Goal: Check status: Check status

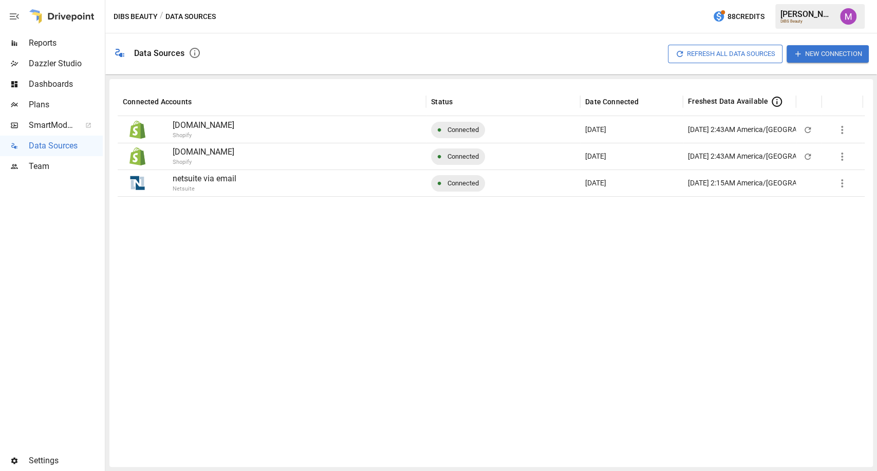
drag, startPoint x: 317, startPoint y: 157, endPoint x: 268, endPoint y: 133, distance: 54.2
click at [268, 133] on div "[DOMAIN_NAME] Shopify Connected Oct 07 [DATE] 2:43AM America/[GEOGRAPHIC_DATA] …" at bounding box center [491, 156] width 747 height 80
click at [263, 258] on div at bounding box center [491, 327] width 747 height 263
drag, startPoint x: 645, startPoint y: 128, endPoint x: 559, endPoint y: 124, distance: 85.9
click at [559, 124] on div "[DOMAIN_NAME] Shopify Connected Oct 07 [DATE] 2:43AM [GEOGRAPHIC_DATA]/[GEOGRAP…" at bounding box center [491, 129] width 747 height 27
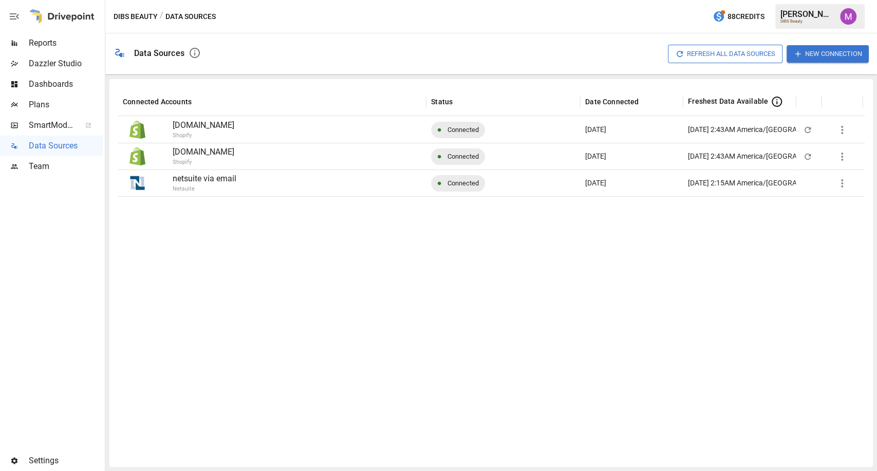
click at [557, 246] on div at bounding box center [491, 327] width 747 height 263
drag, startPoint x: 629, startPoint y: 121, endPoint x: 580, endPoint y: 126, distance: 49.6
click at [580, 126] on div "[DOMAIN_NAME] Shopify Connected Oct 07 [DATE] 2:43AM [GEOGRAPHIC_DATA]/[GEOGRAP…" at bounding box center [491, 129] width 747 height 27
click at [580, 238] on div at bounding box center [491, 327] width 747 height 263
drag, startPoint x: 641, startPoint y: 139, endPoint x: 578, endPoint y: 133, distance: 64.0
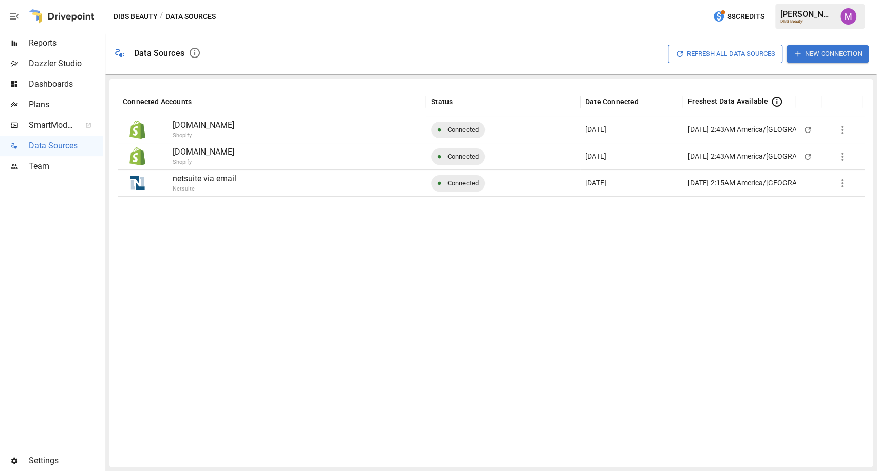
click at [578, 133] on div "[DOMAIN_NAME] Shopify Connected Oct 07 [DATE] 2:43AM [GEOGRAPHIC_DATA]/[GEOGRAP…" at bounding box center [491, 129] width 747 height 27
